Goal: Communication & Community: Answer question/provide support

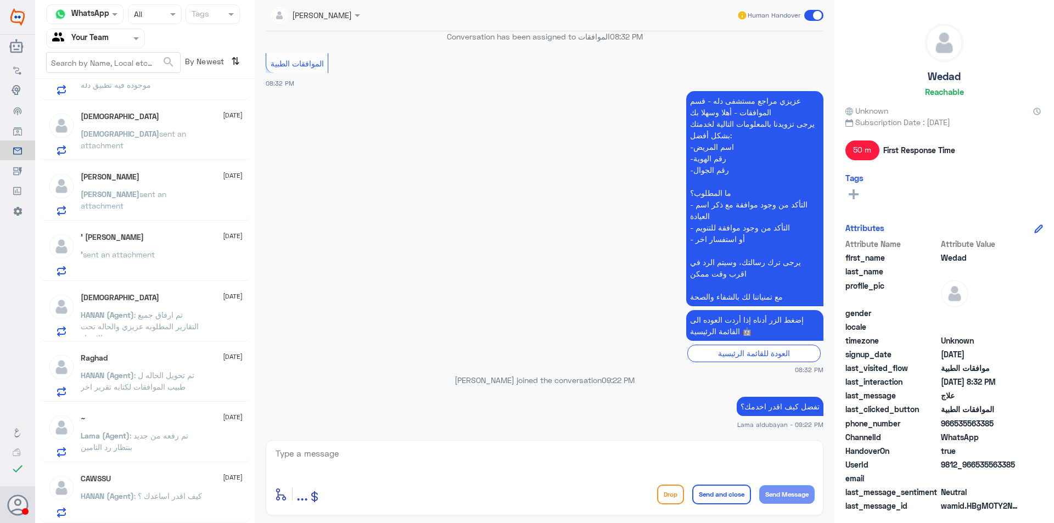
scroll to position [5, 0]
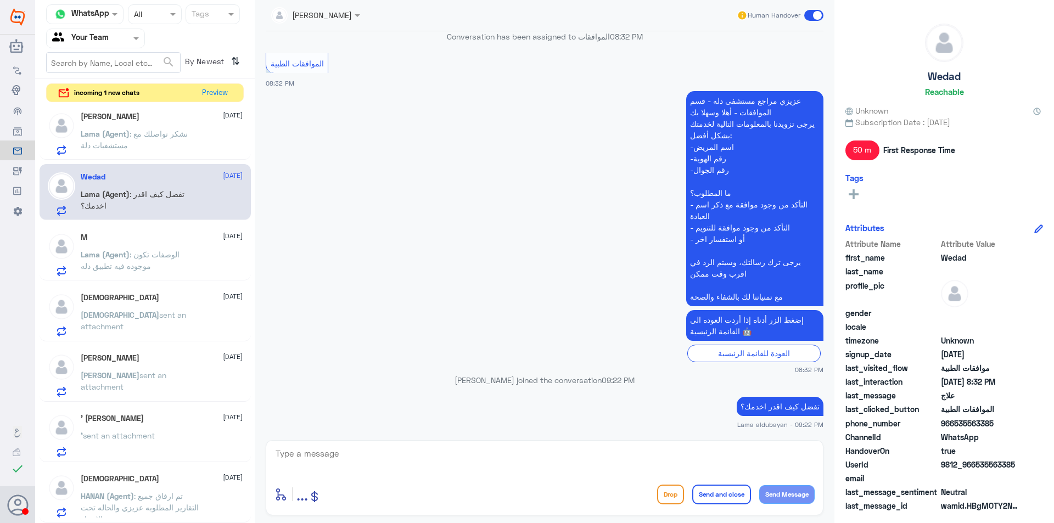
drag, startPoint x: 234, startPoint y: 85, endPoint x: 221, endPoint y: 82, distance: 12.9
click at [231, 85] on div "incoming 1 new chats Preview" at bounding box center [145, 92] width 198 height 19
click at [220, 82] on div "Channel WhatsApp Status × All Tags Agent Filter Your Team search By Newest ⇅ in…" at bounding box center [145, 263] width 220 height 527
click at [220, 92] on button "Preview" at bounding box center [215, 92] width 34 height 17
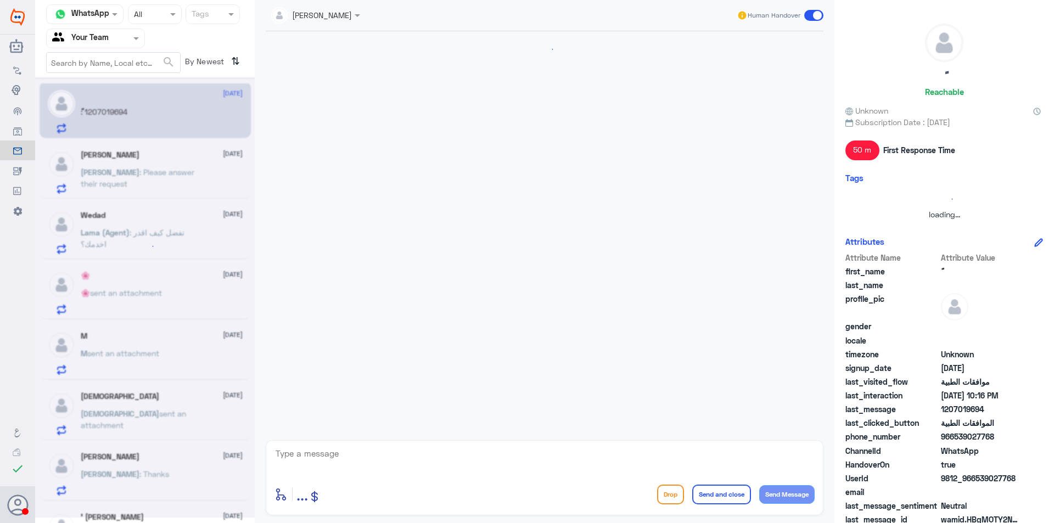
scroll to position [239, 0]
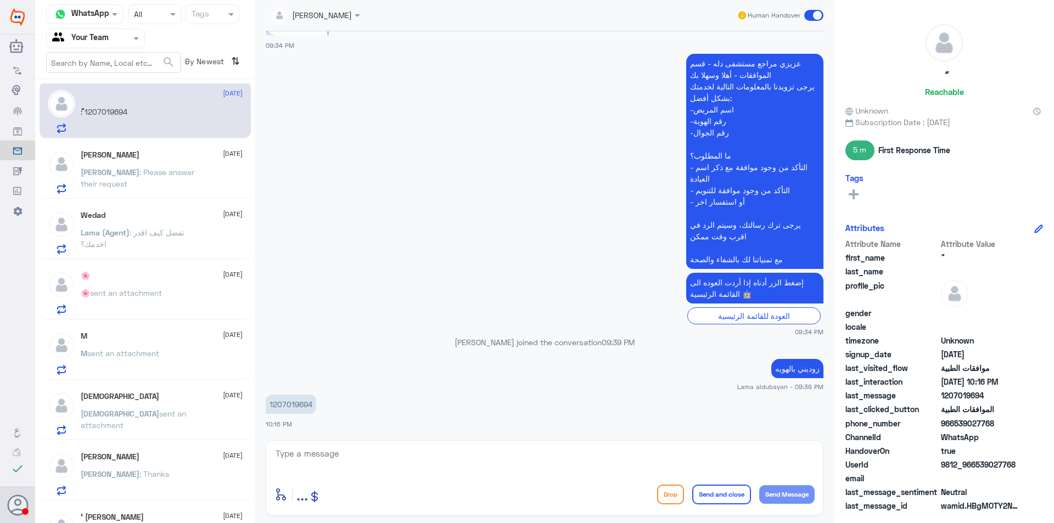
click at [186, 240] on p "Lama (Agent) : تفضل كيف اقدر اخدمك؟" at bounding box center [143, 240] width 124 height 27
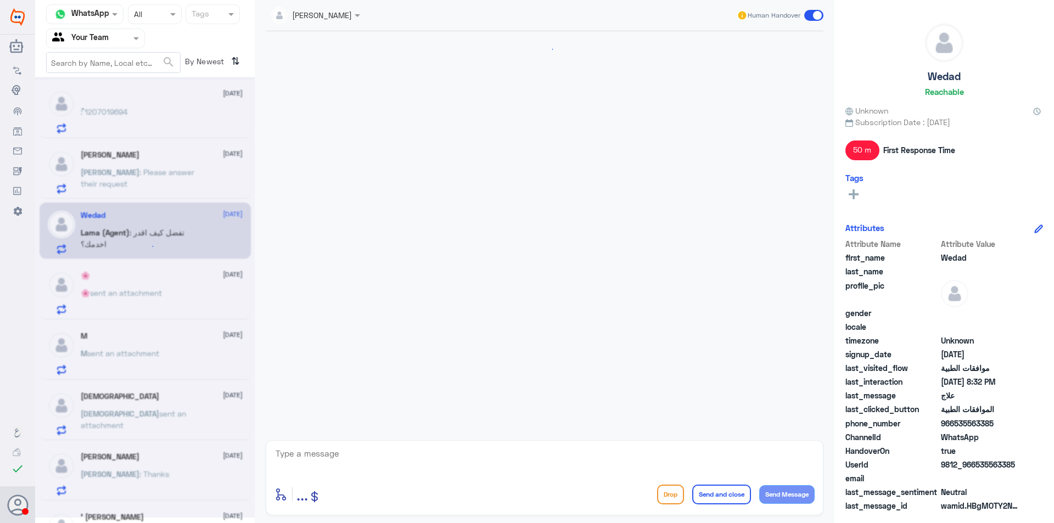
scroll to position [718, 0]
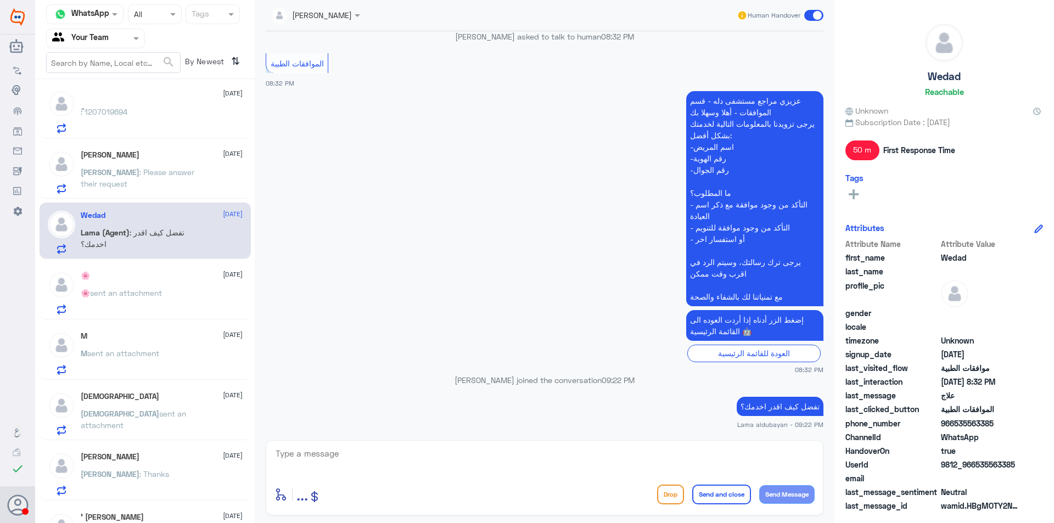
click at [169, 200] on div "ً [DATE] ً : 1207019694 [PERSON_NAME] [DATE] [PERSON_NAME] : Please answer thei…" at bounding box center [145, 305] width 220 height 444
click at [164, 182] on p "[PERSON_NAME] : Please answer their request" at bounding box center [143, 179] width 124 height 27
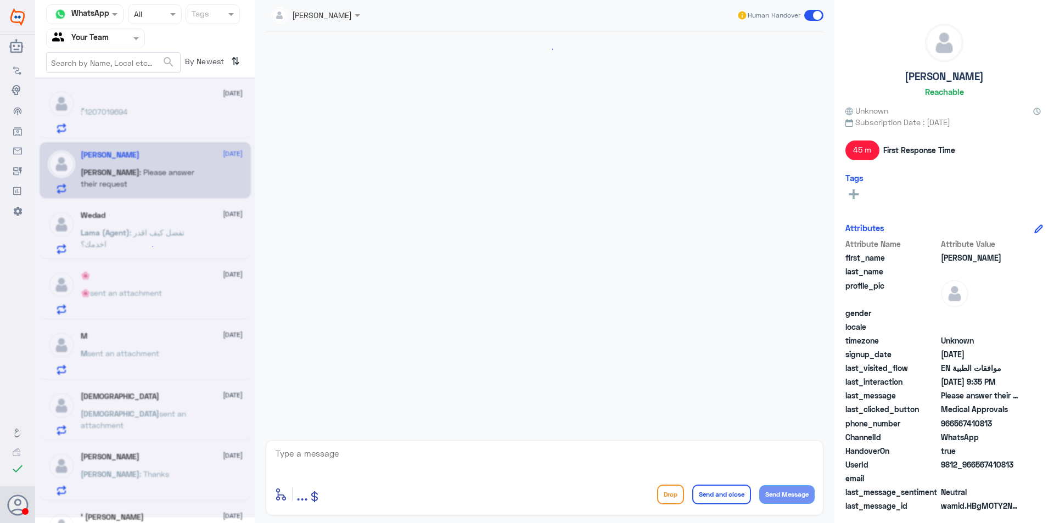
scroll to position [813, 0]
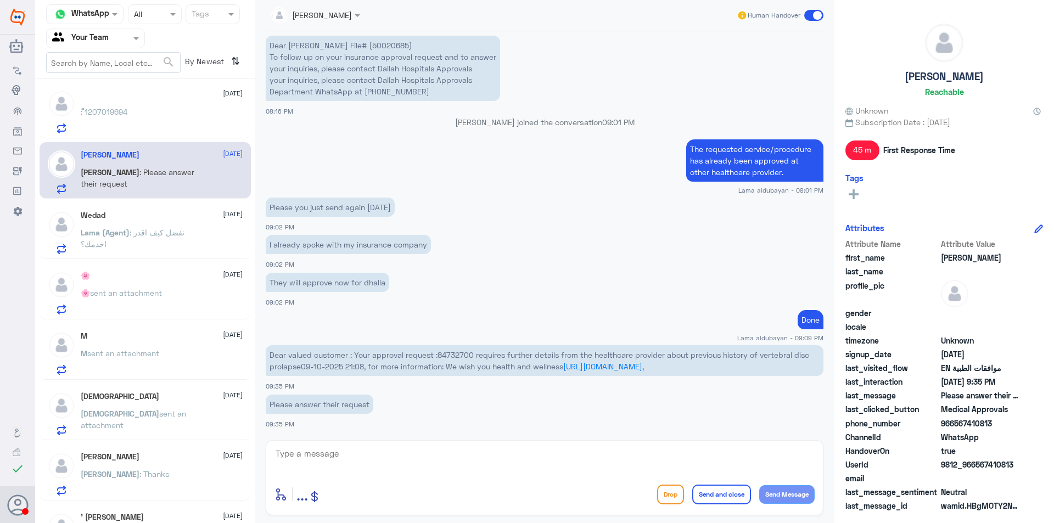
click at [153, 242] on p "Lama (Agent) : تفضل كيف اقدر اخدمك؟" at bounding box center [143, 240] width 124 height 27
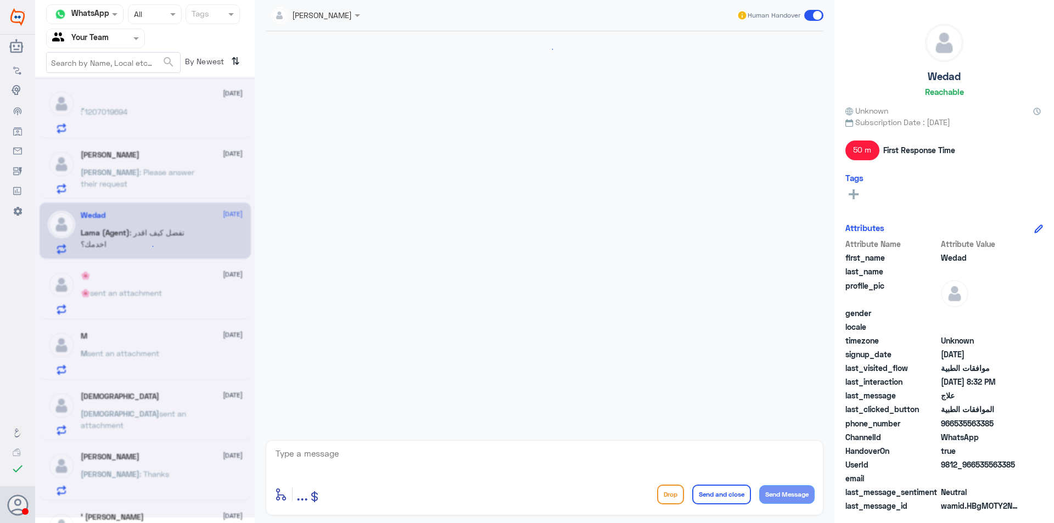
scroll to position [718, 0]
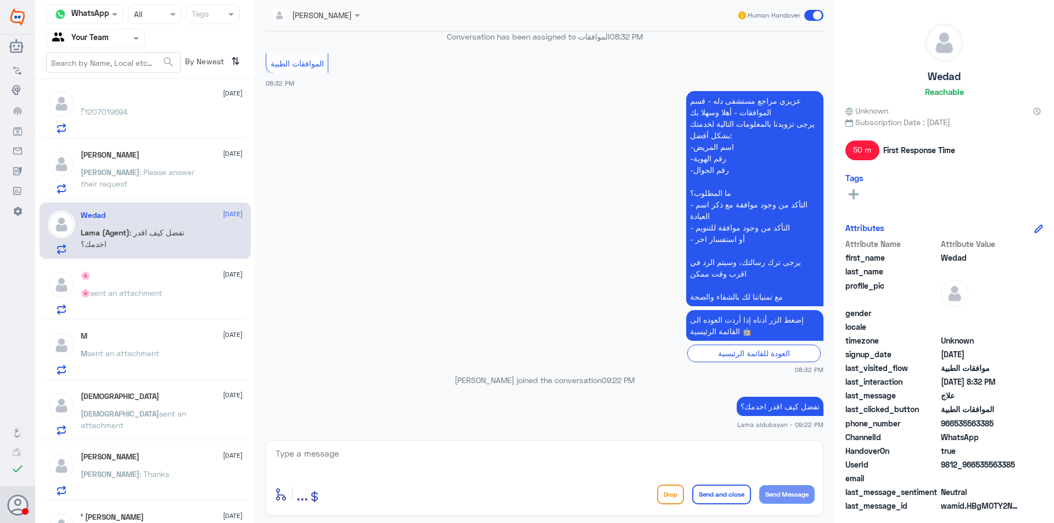
click at [154, 298] on span "sent an attachment" at bounding box center [126, 292] width 72 height 9
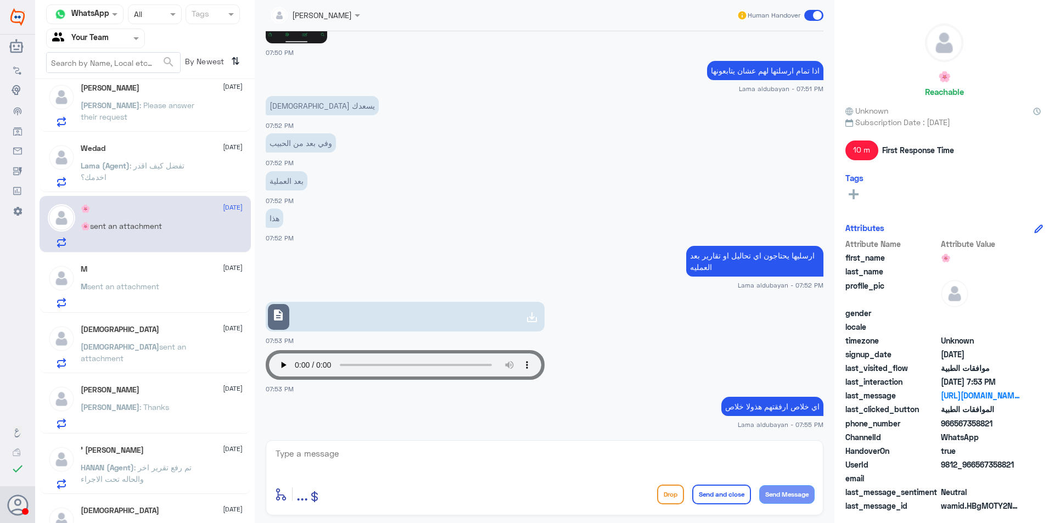
scroll to position [110, 0]
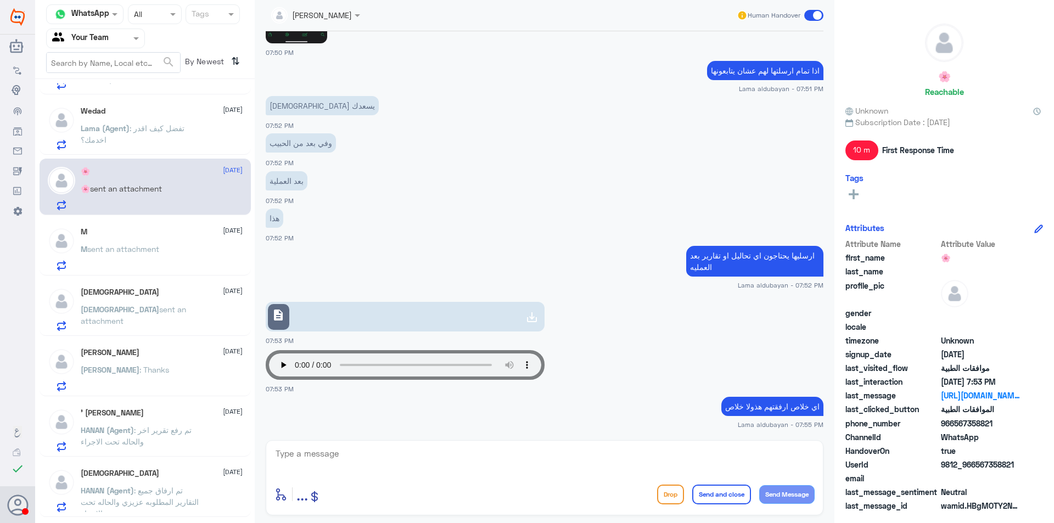
click at [175, 341] on div "[PERSON_NAME] [DATE] [PERSON_NAME] : Thanks" at bounding box center [145, 368] width 211 height 57
click at [179, 247] on div "M sent an attachment" at bounding box center [162, 258] width 162 height 25
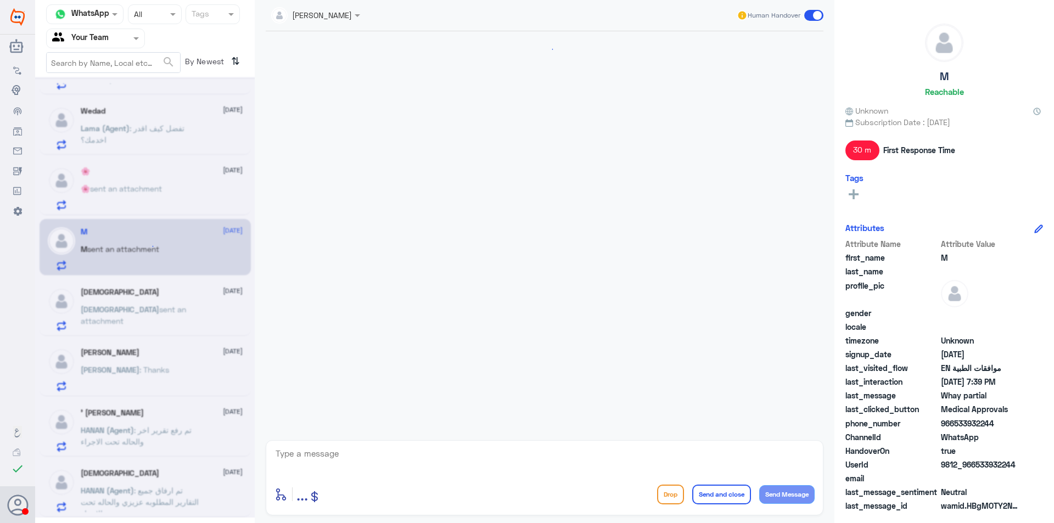
scroll to position [896, 0]
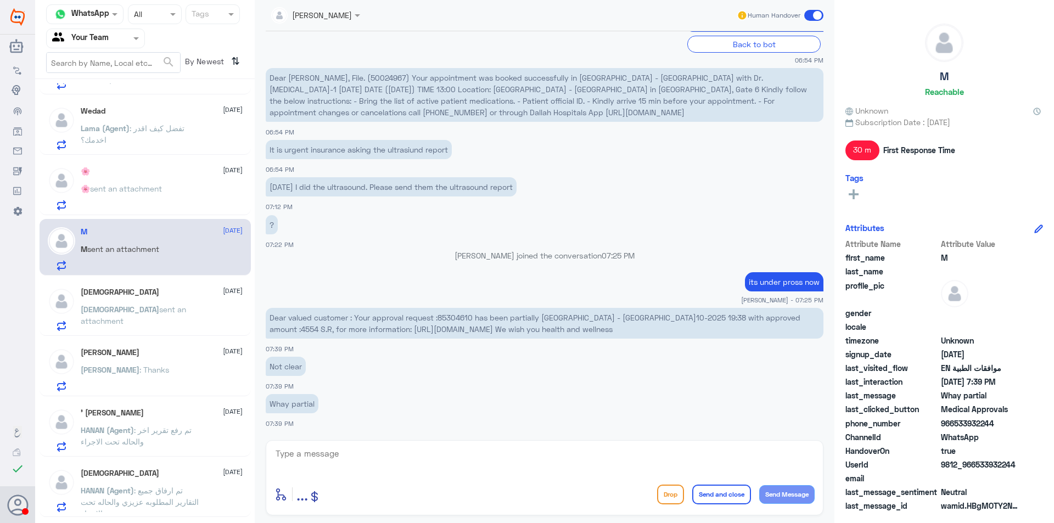
click at [183, 306] on span "sent an attachment" at bounding box center [133, 315] width 105 height 21
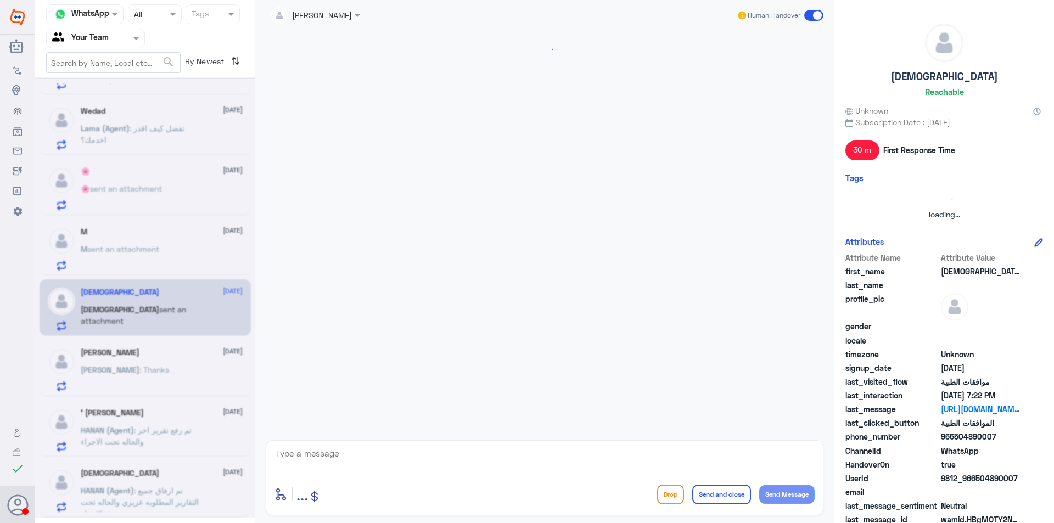
scroll to position [959, 0]
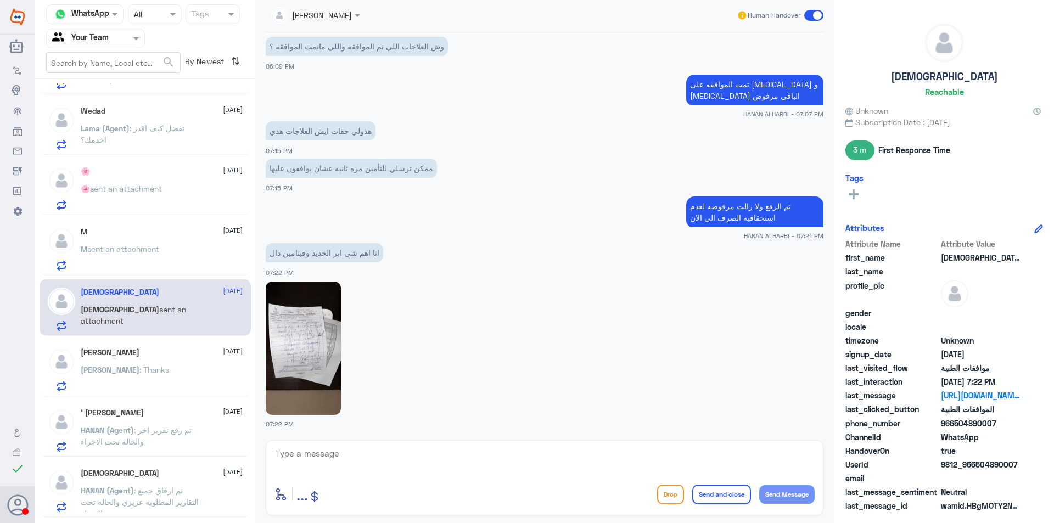
click at [176, 358] on div "[PERSON_NAME] [DATE] [PERSON_NAME] : Thanks" at bounding box center [162, 369] width 162 height 43
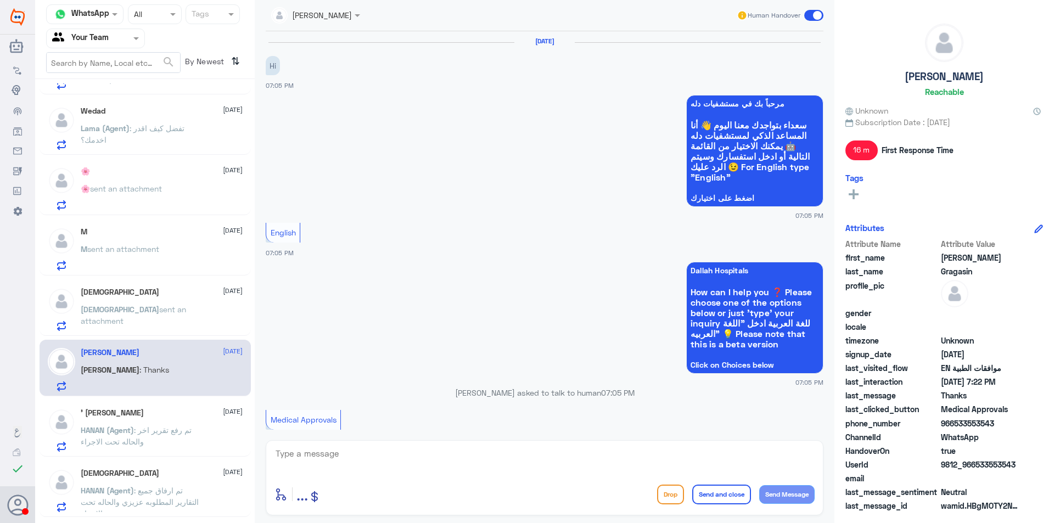
scroll to position [432, 0]
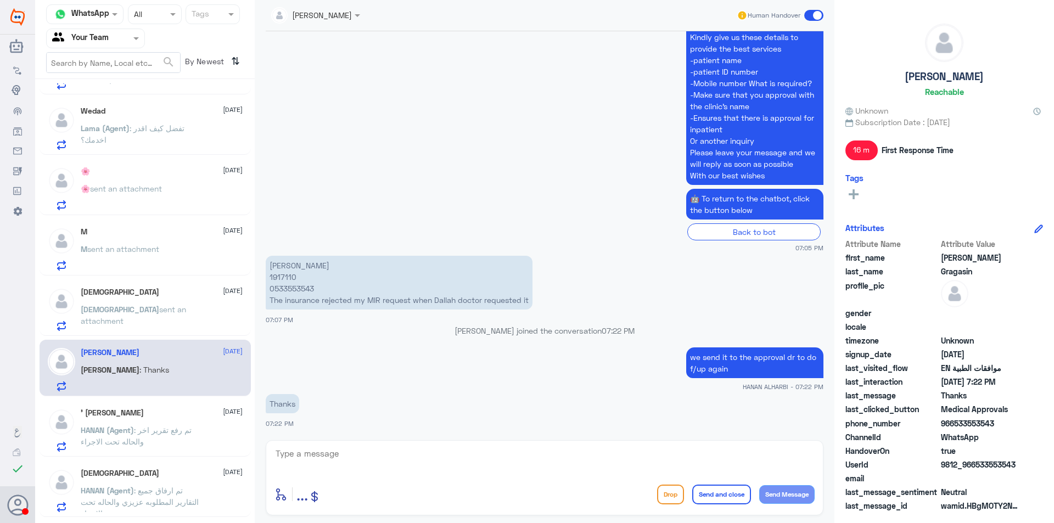
click at [186, 433] on span ": تم رفع تقرير اخر والحاله تحت الاجراء" at bounding box center [136, 436] width 111 height 21
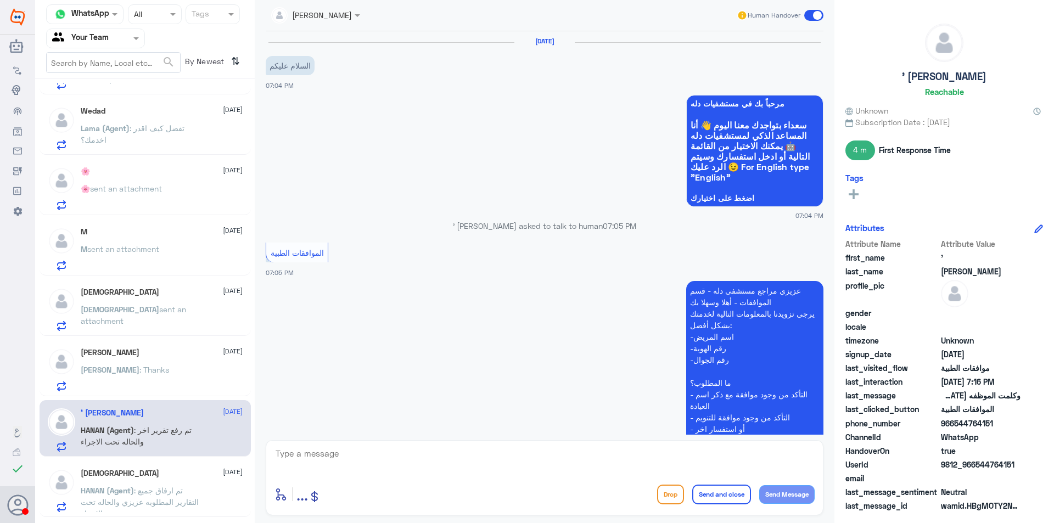
scroll to position [642, 0]
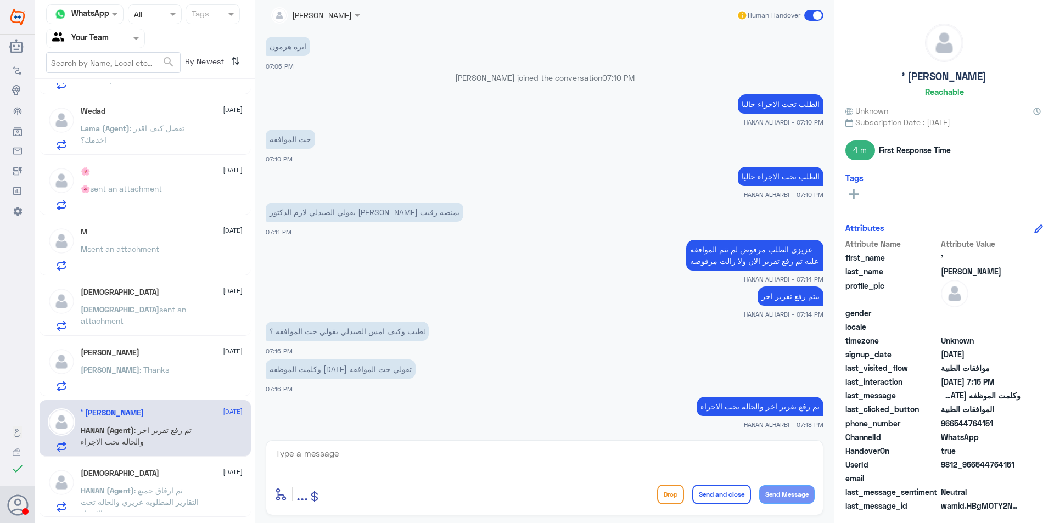
click at [159, 382] on div "[PERSON_NAME] : Thanks" at bounding box center [162, 379] width 162 height 25
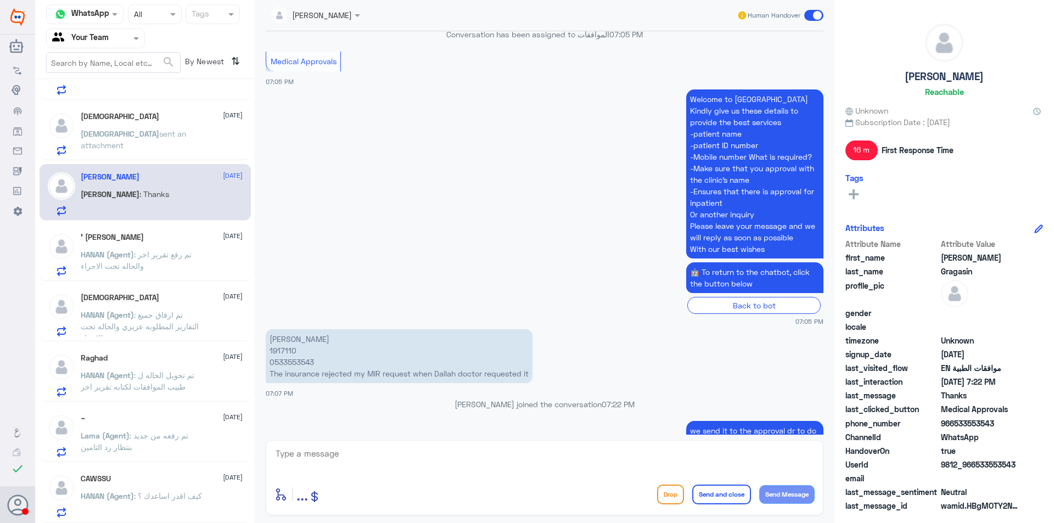
scroll to position [267, 0]
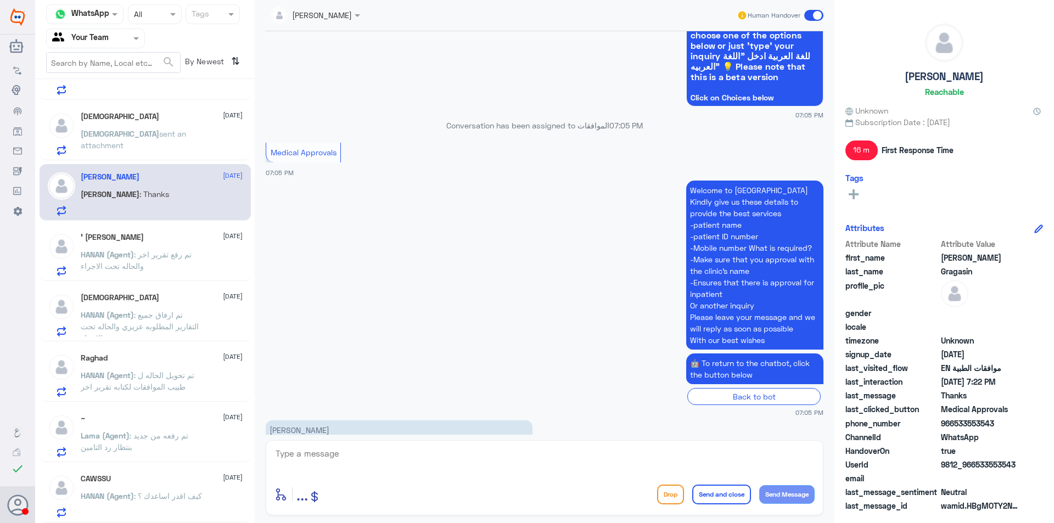
click at [169, 275] on p "HANAN (Agent) : تم رفع تقرير اخر والحاله تحت الاجراء" at bounding box center [143, 262] width 124 height 27
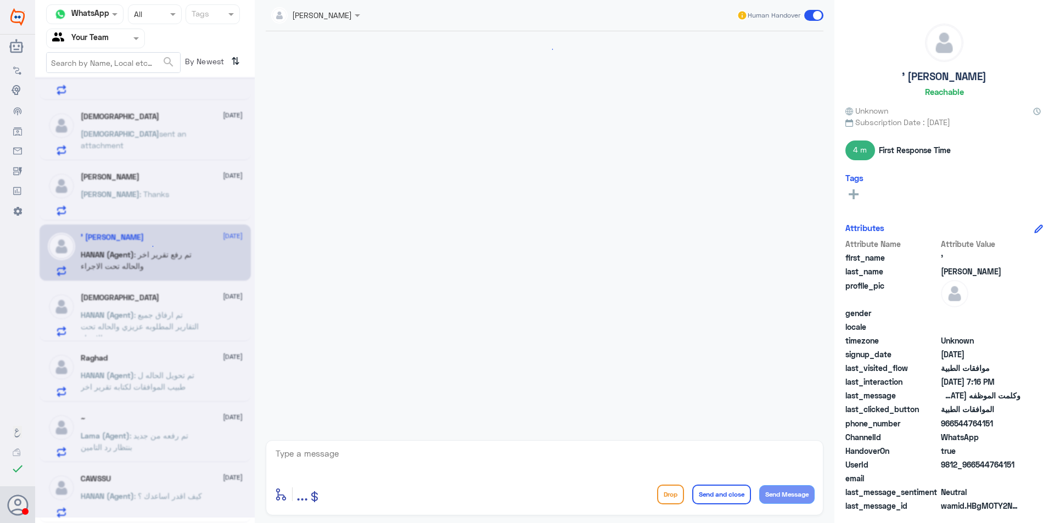
scroll to position [642, 0]
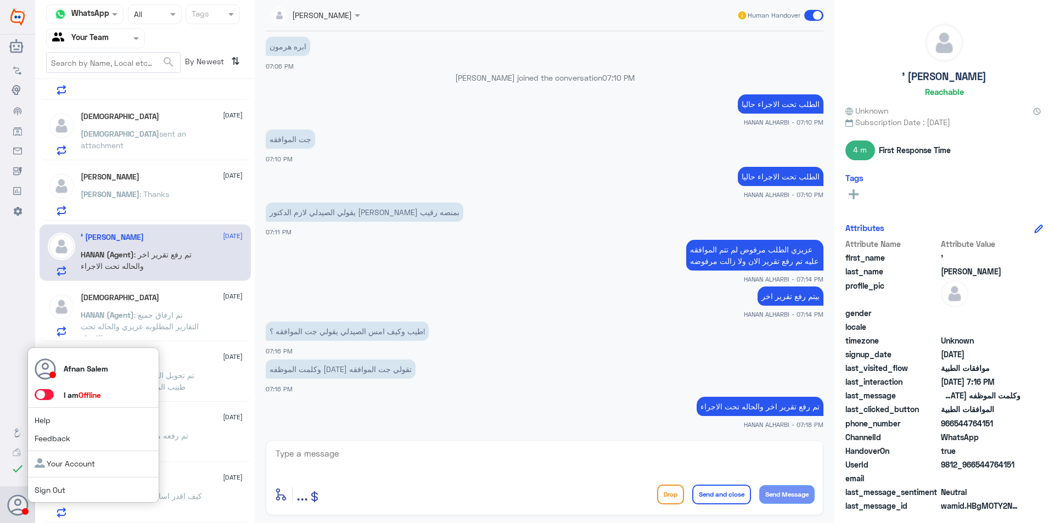
click at [49, 488] on link "Sign Out" at bounding box center [50, 489] width 31 height 9
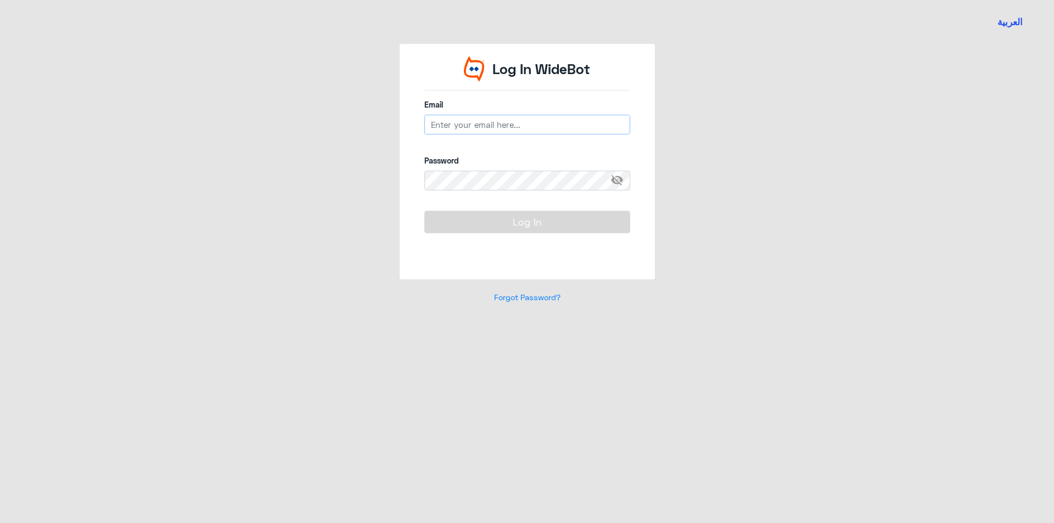
type input "[EMAIL_ADDRESS][DOMAIN_NAME]"
